Goal: Find specific page/section: Find specific page/section

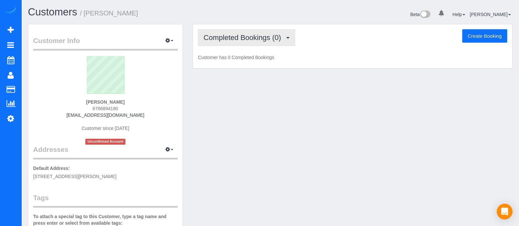
click at [280, 32] on button "Completed Bookings (0)" at bounding box center [246, 37] width 97 height 17
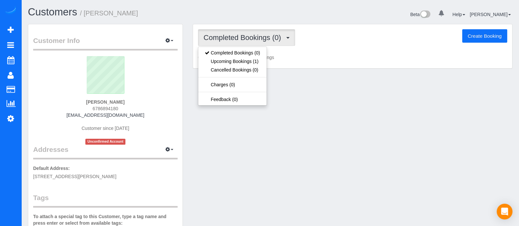
click at [295, 109] on div "Customer Info Edit Contact Info Send Message Email Preferences Special Sales Ta…" at bounding box center [270, 186] width 494 height 324
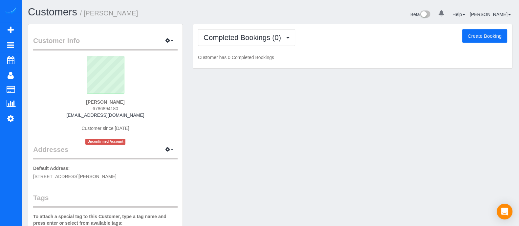
drag, startPoint x: 120, startPoint y: 100, endPoint x: 89, endPoint y: 102, distance: 31.3
click at [89, 102] on div "[PERSON_NAME] 6786894180 [EMAIL_ADDRESS][DOMAIN_NAME] Customer since [DATE] Unc…" at bounding box center [105, 100] width 144 height 89
copy strong "[PERSON_NAME]"
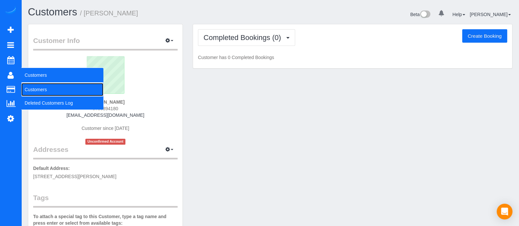
click at [31, 87] on link "Customers" at bounding box center [62, 89] width 82 height 13
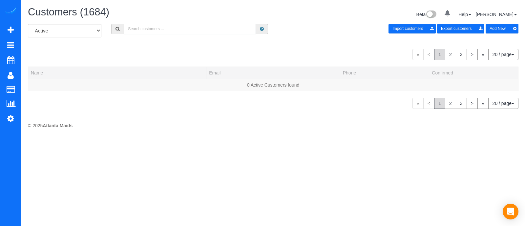
paste input "[PERSON_NAME]"
click at [171, 31] on input "[PERSON_NAME]" at bounding box center [190, 29] width 132 height 10
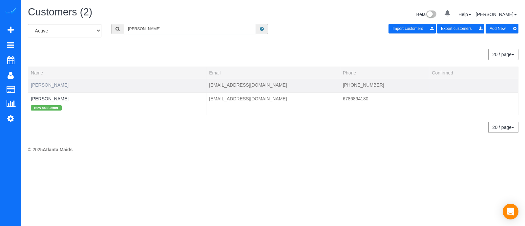
type input "[PERSON_NAME]"
click at [44, 84] on link "[PERSON_NAME]" at bounding box center [50, 84] width 38 height 5
